Goal: Information Seeking & Learning: Learn about a topic

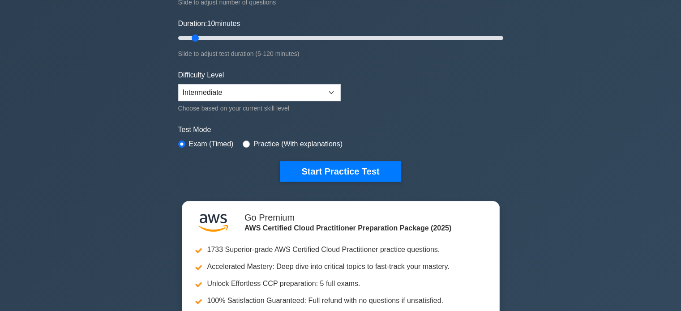
drag, startPoint x: 0, startPoint y: 0, endPoint x: 279, endPoint y: 270, distance: 387.9
